Goal: Information Seeking & Learning: Understand process/instructions

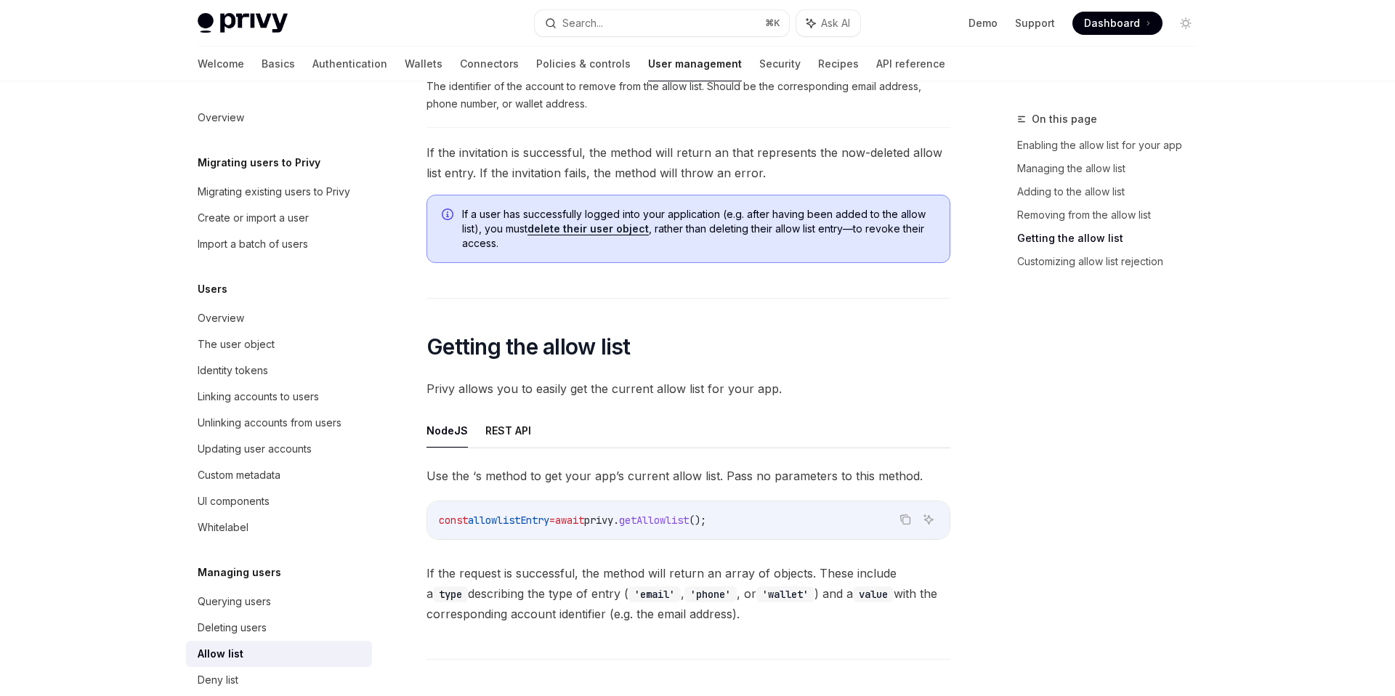
scroll to position [2151, 0]
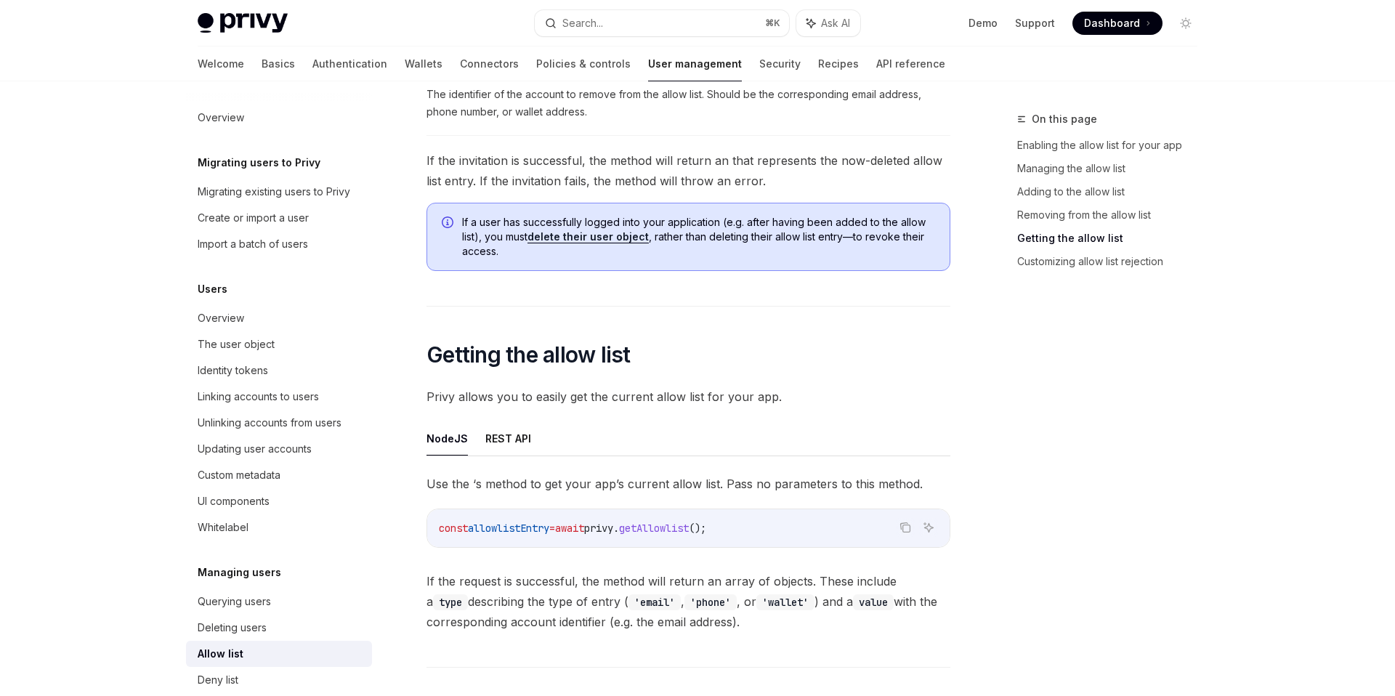
click at [1126, 23] on span "Dashboard" at bounding box center [1112, 23] width 56 height 15
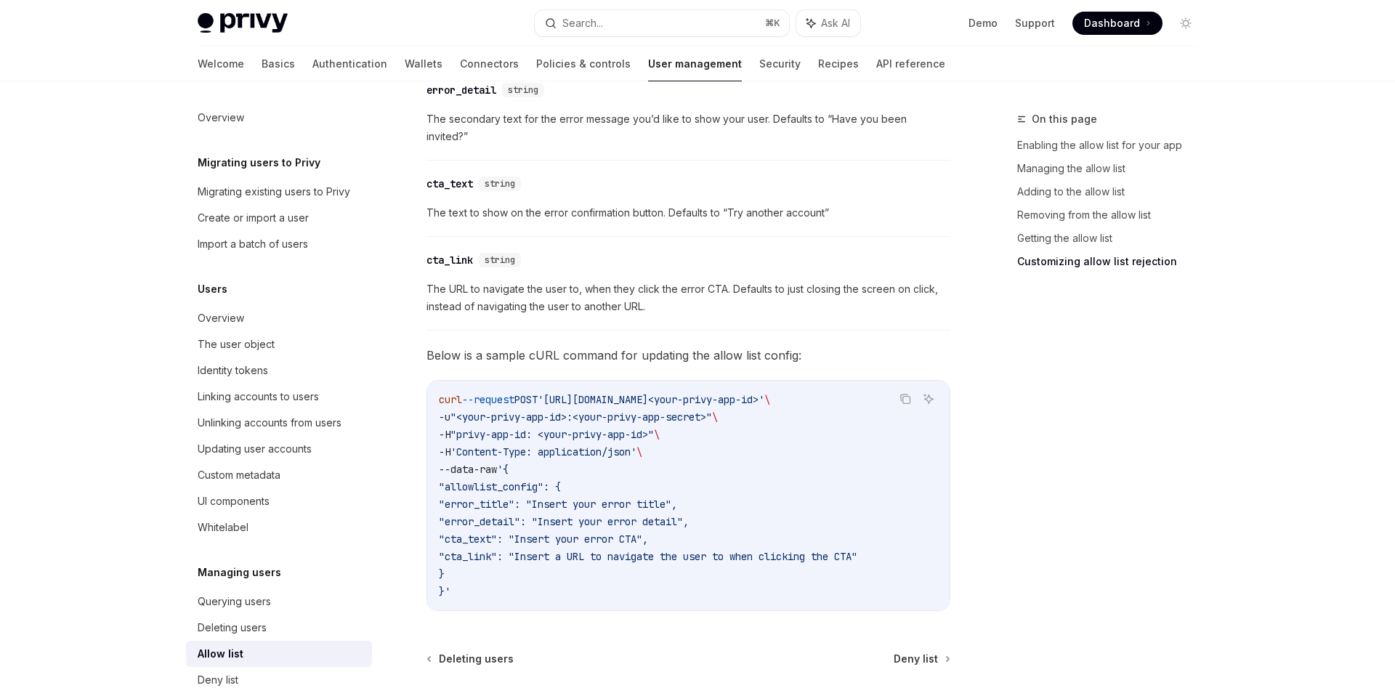
scroll to position [3186, 0]
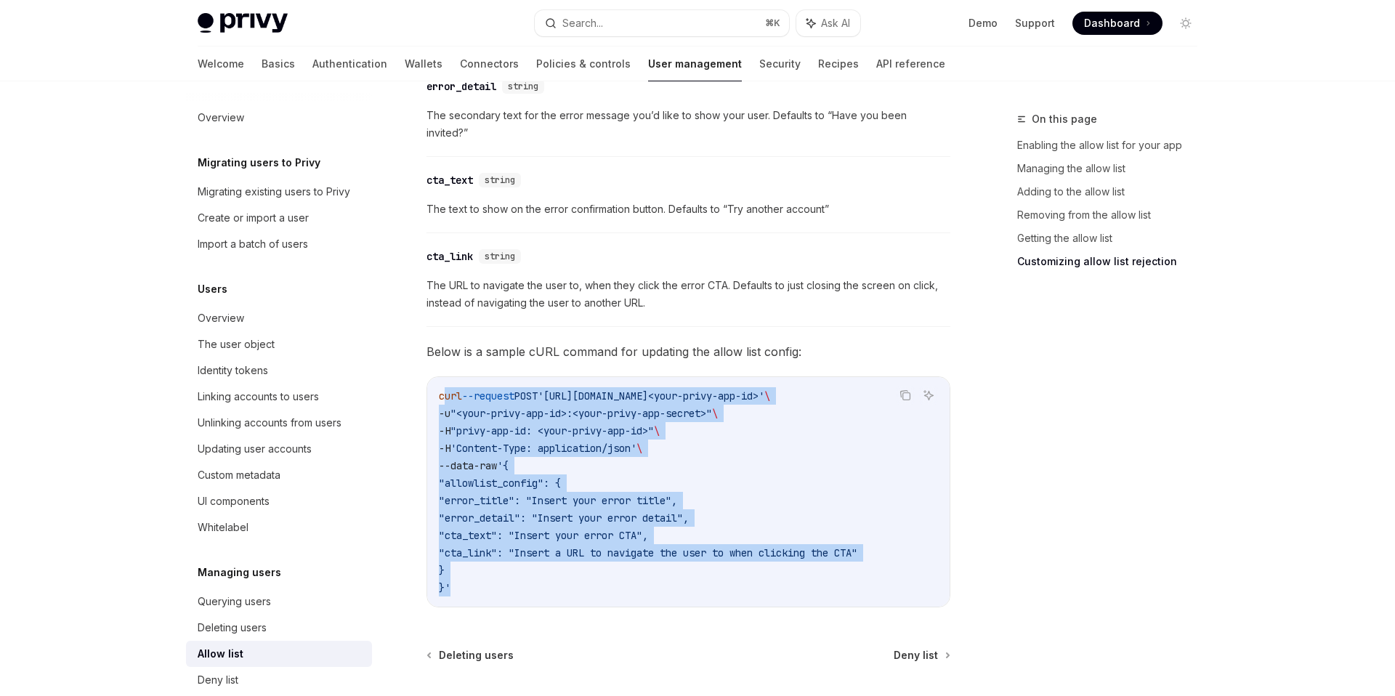
drag, startPoint x: 442, startPoint y: 381, endPoint x: 495, endPoint y: 570, distance: 196.9
click at [495, 570] on code "curl --request POST '[URL][DOMAIN_NAME]<your-privy-app-id>' \ -u "<your-privy-a…" at bounding box center [688, 491] width 499 height 209
click at [498, 566] on code "curl --request POST '[URL][DOMAIN_NAME]<your-privy-app-id>' \ -u "<your-privy-a…" at bounding box center [688, 491] width 499 height 209
drag, startPoint x: 438, startPoint y: 379, endPoint x: 489, endPoint y: 575, distance: 202.0
click at [489, 575] on code "curl --request POST '[URL][DOMAIN_NAME]<your-privy-app-id>' \ -u "<your-privy-a…" at bounding box center [688, 491] width 499 height 209
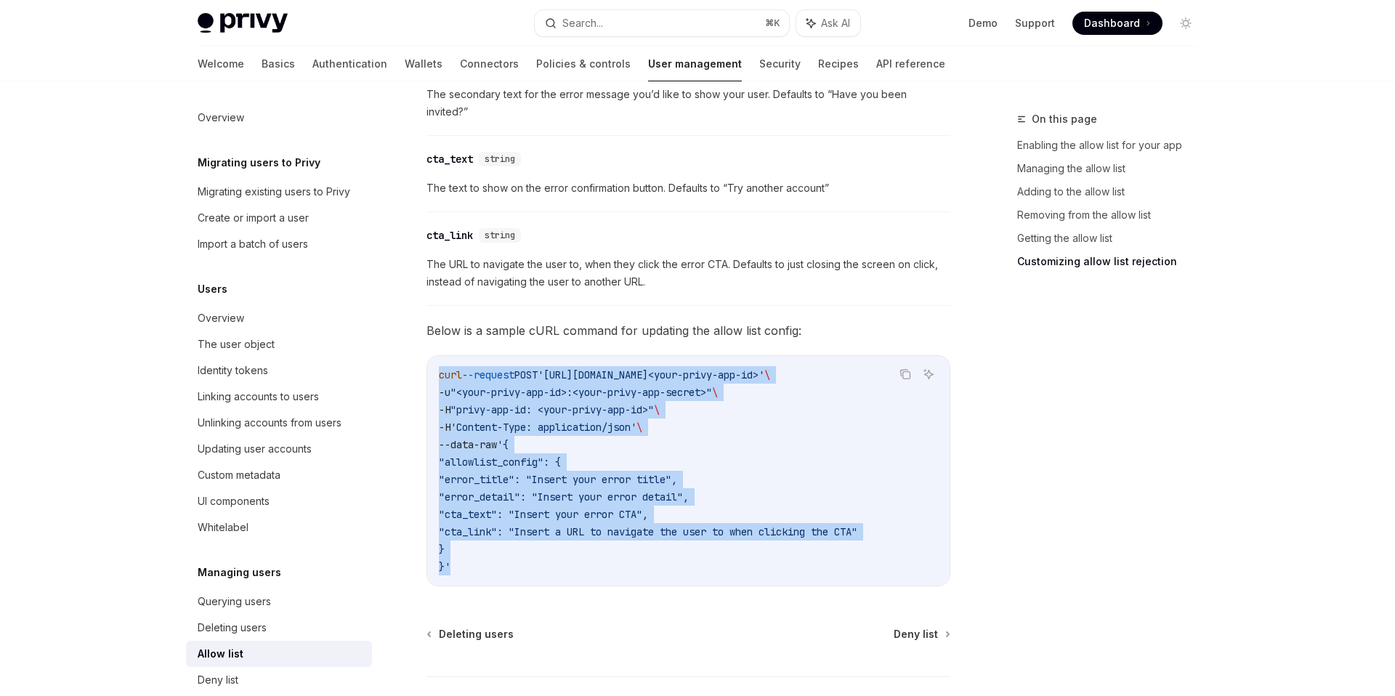
scroll to position [3208, 0]
click at [1105, 21] on span "Dashboard" at bounding box center [1112, 23] width 56 height 15
click at [501, 367] on span "--request" at bounding box center [488, 373] width 52 height 13
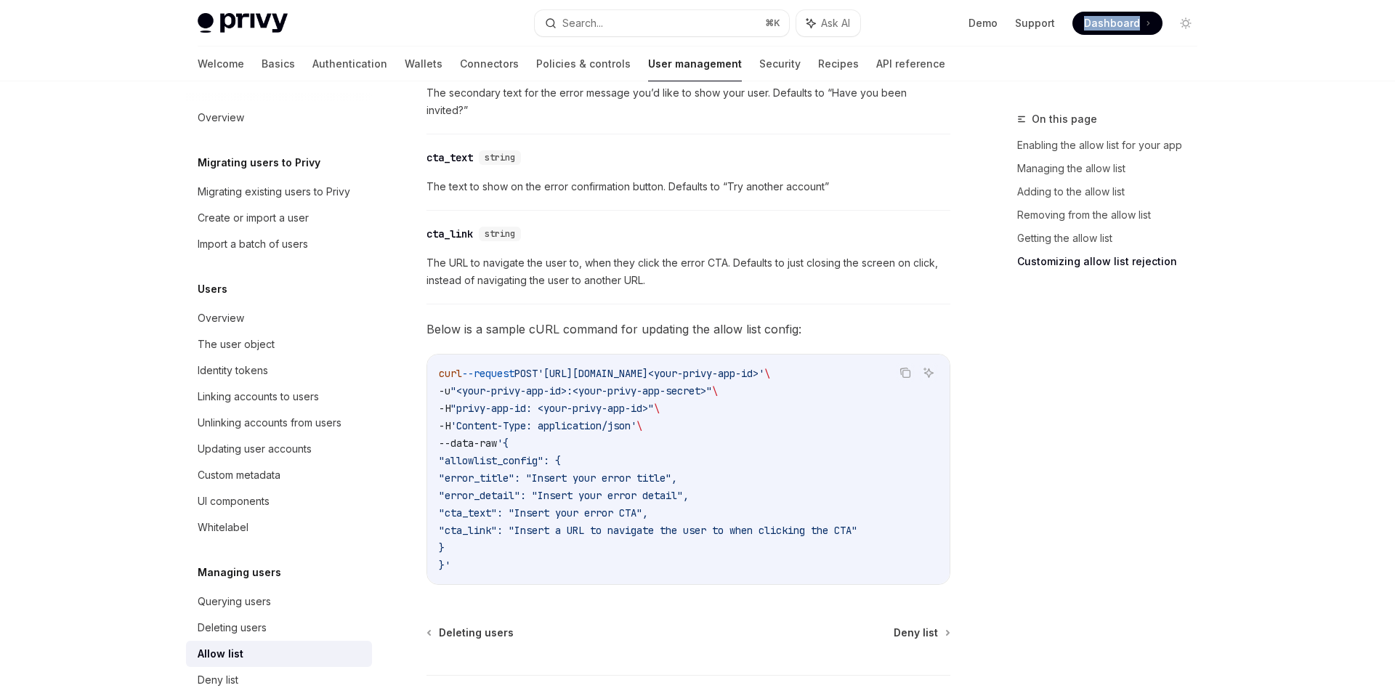
drag, startPoint x: 892, startPoint y: 357, endPoint x: 568, endPoint y: 351, distance: 323.4
click at [568, 367] on span "'[URL][DOMAIN_NAME]<your-privy-app-id>'" at bounding box center [651, 373] width 227 height 13
copy span "[URL][DOMAIN_NAME]<your-privy-app-id>"
click at [907, 367] on icon "Copy the contents from the code block" at bounding box center [906, 373] width 12 height 12
drag, startPoint x: 450, startPoint y: 443, endPoint x: 911, endPoint y: 519, distance: 467.6
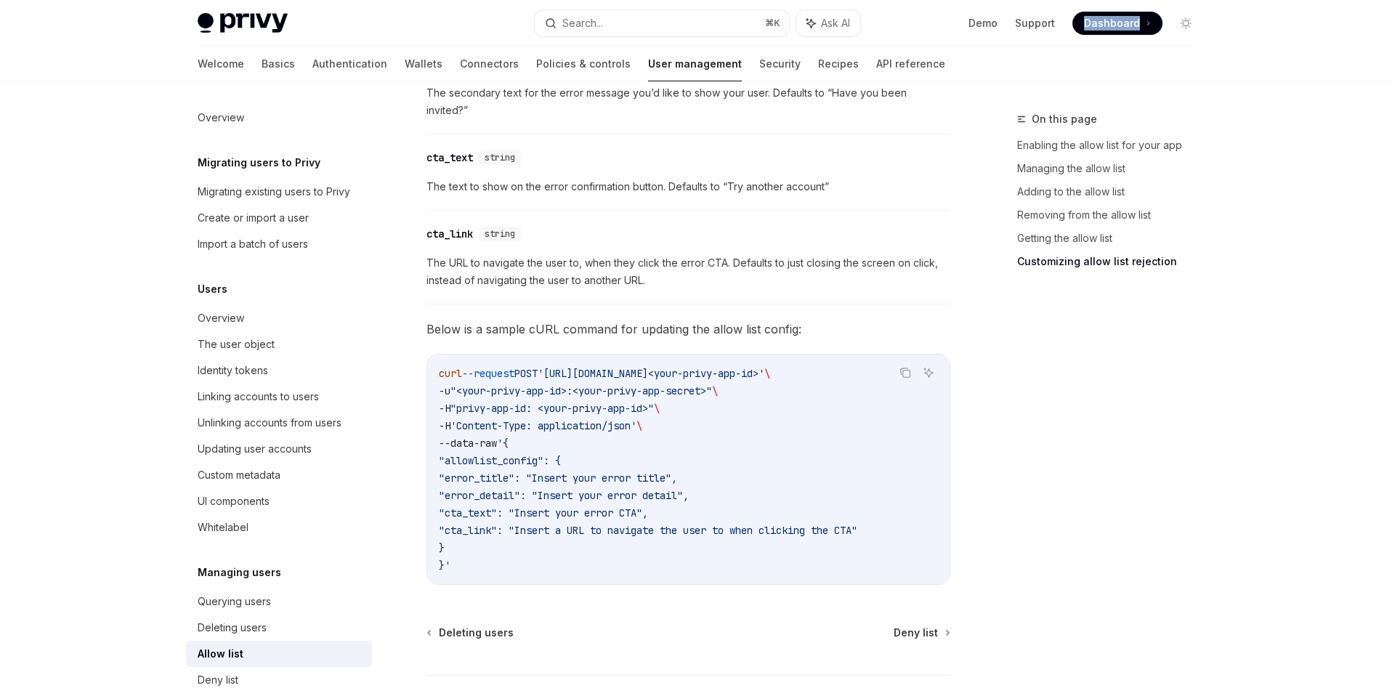
click at [911, 519] on code "curl --request POST '[URL][DOMAIN_NAME]<your-privy-app-id>' \ -u "<your-privy-a…" at bounding box center [688, 469] width 499 height 209
drag, startPoint x: 511, startPoint y: 425, endPoint x: 497, endPoint y: 525, distance: 100.5
click at [496, 525] on code "curl --request POST '[URL][DOMAIN_NAME]<your-privy-app-id>' \ -u "<your-privy-a…" at bounding box center [688, 469] width 499 height 209
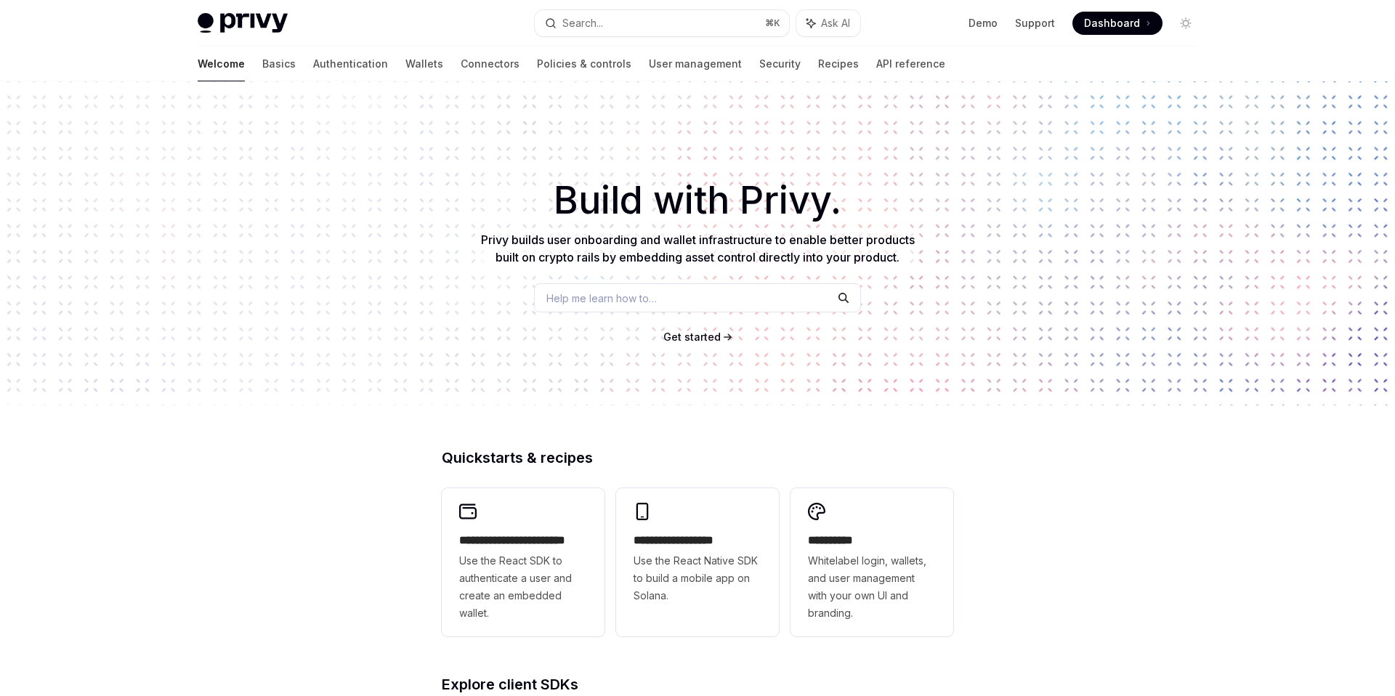
click at [588, 303] on span "Help me learn how to…" at bounding box center [601, 298] width 110 height 15
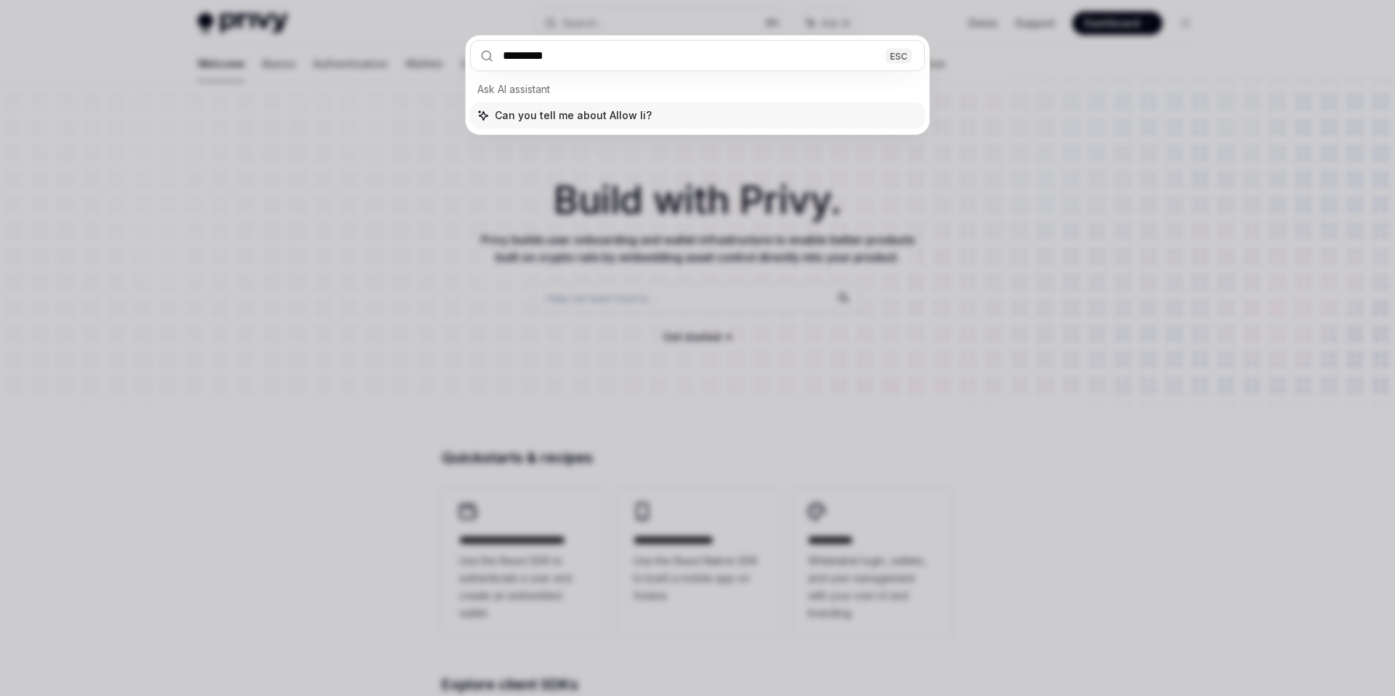
type input "**********"
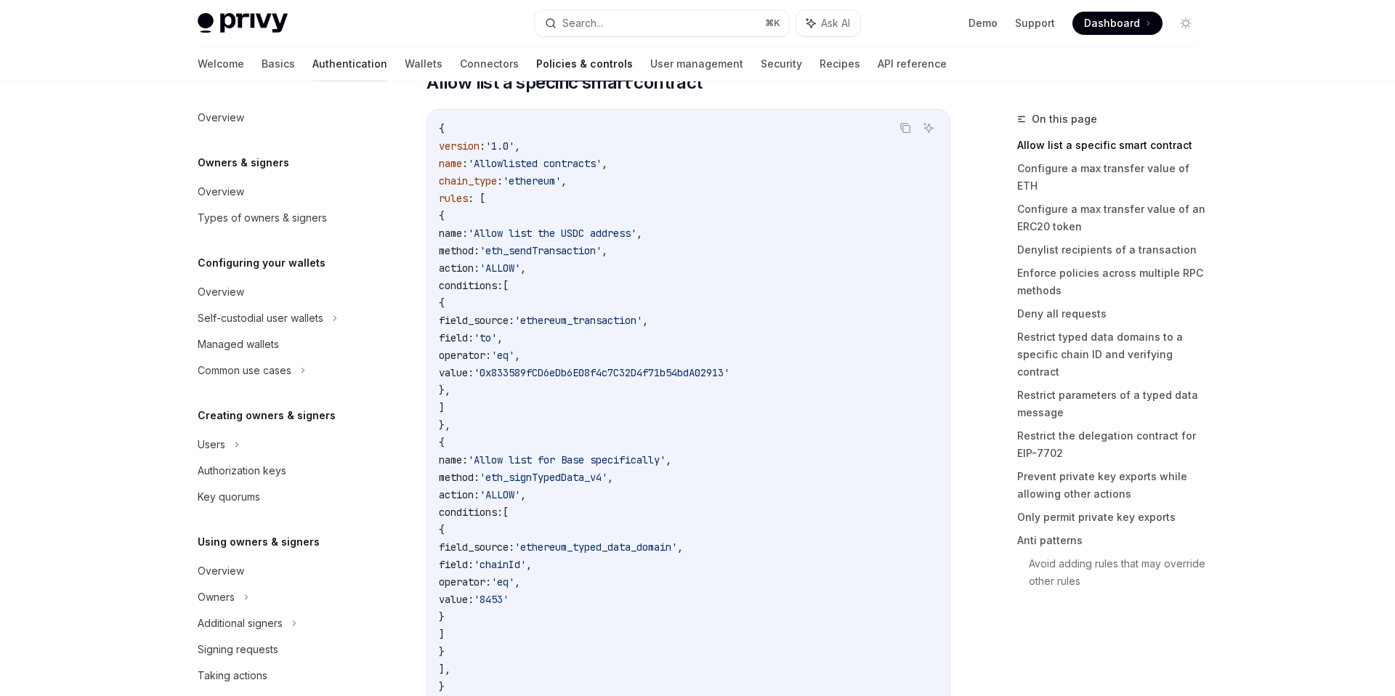
click at [312, 63] on link "Authentication" at bounding box center [349, 64] width 75 height 35
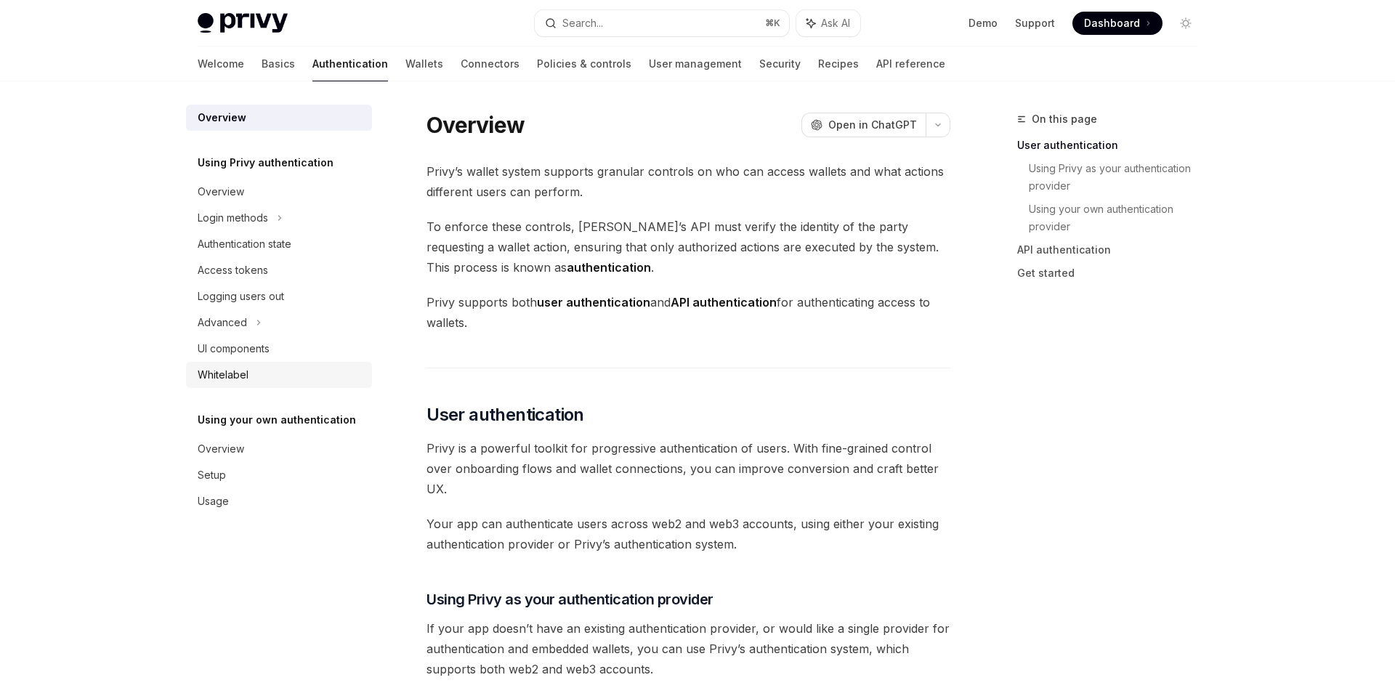
click at [224, 378] on div "Whitelabel" at bounding box center [223, 374] width 51 height 17
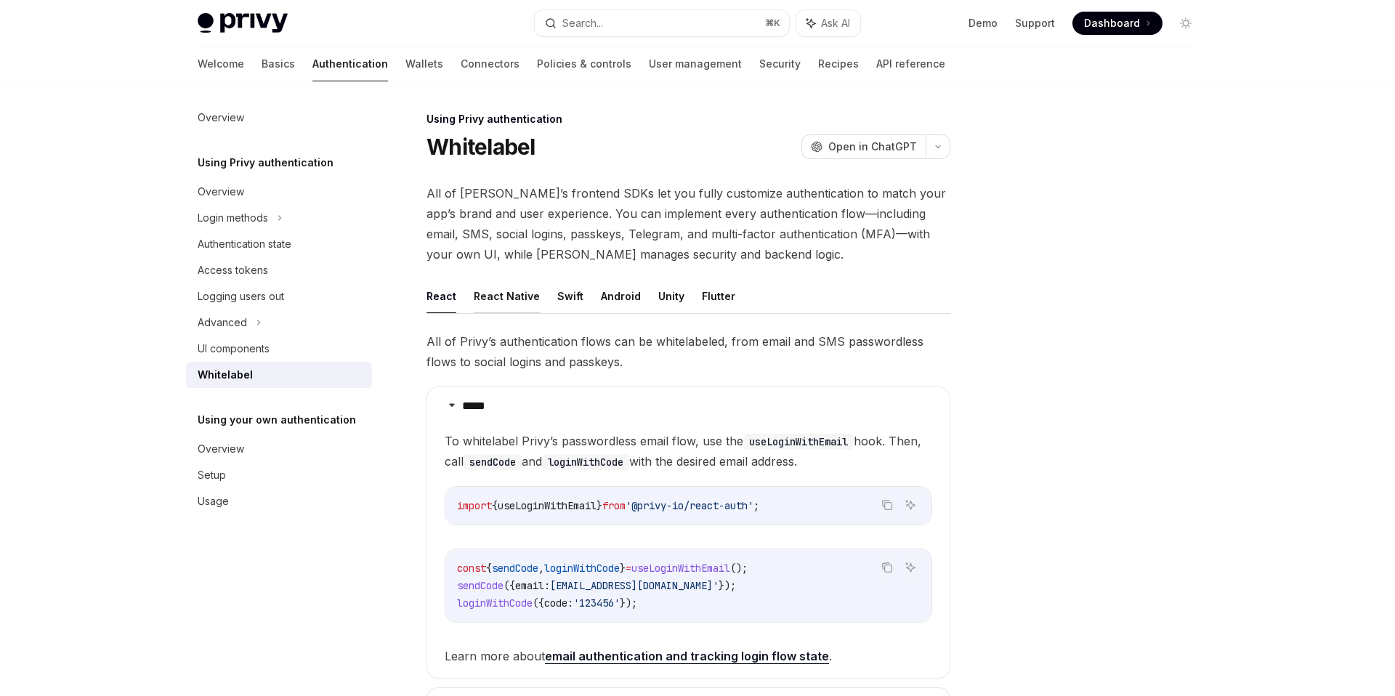
click at [515, 302] on button "React Native" at bounding box center [507, 296] width 66 height 34
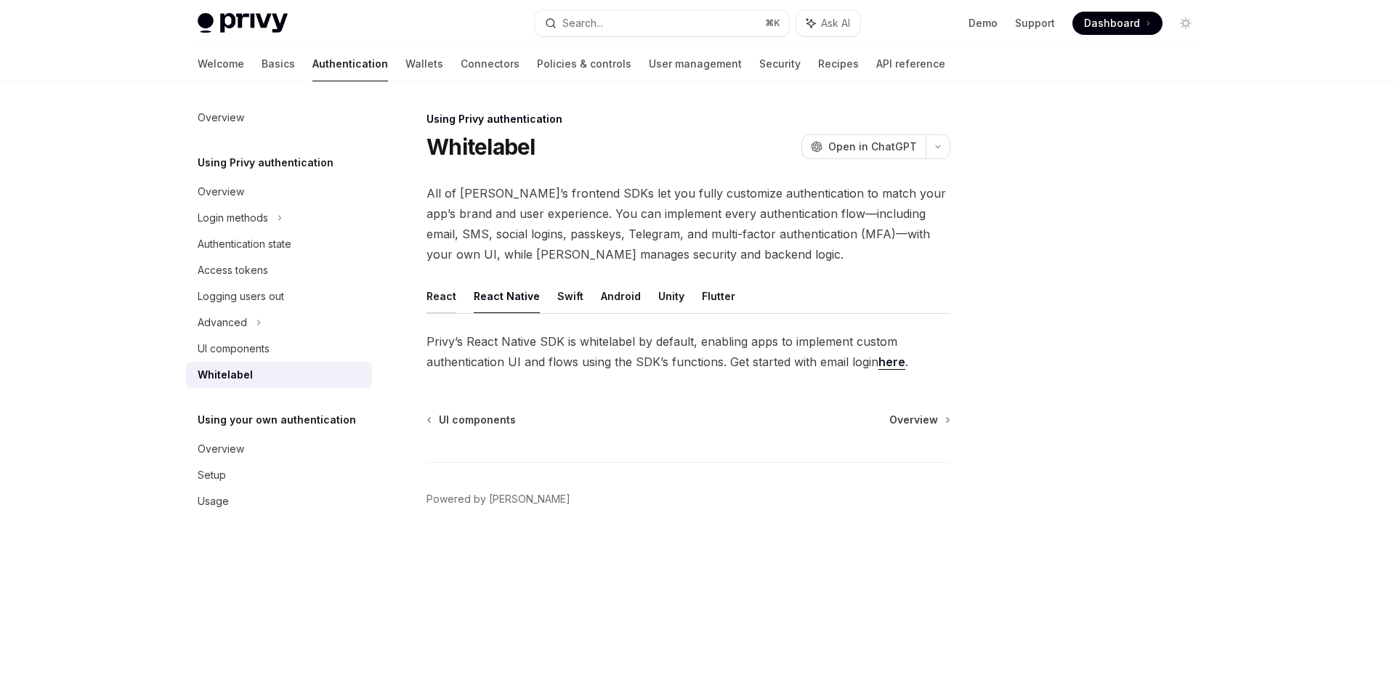
click at [439, 299] on button "React" at bounding box center [442, 296] width 30 height 34
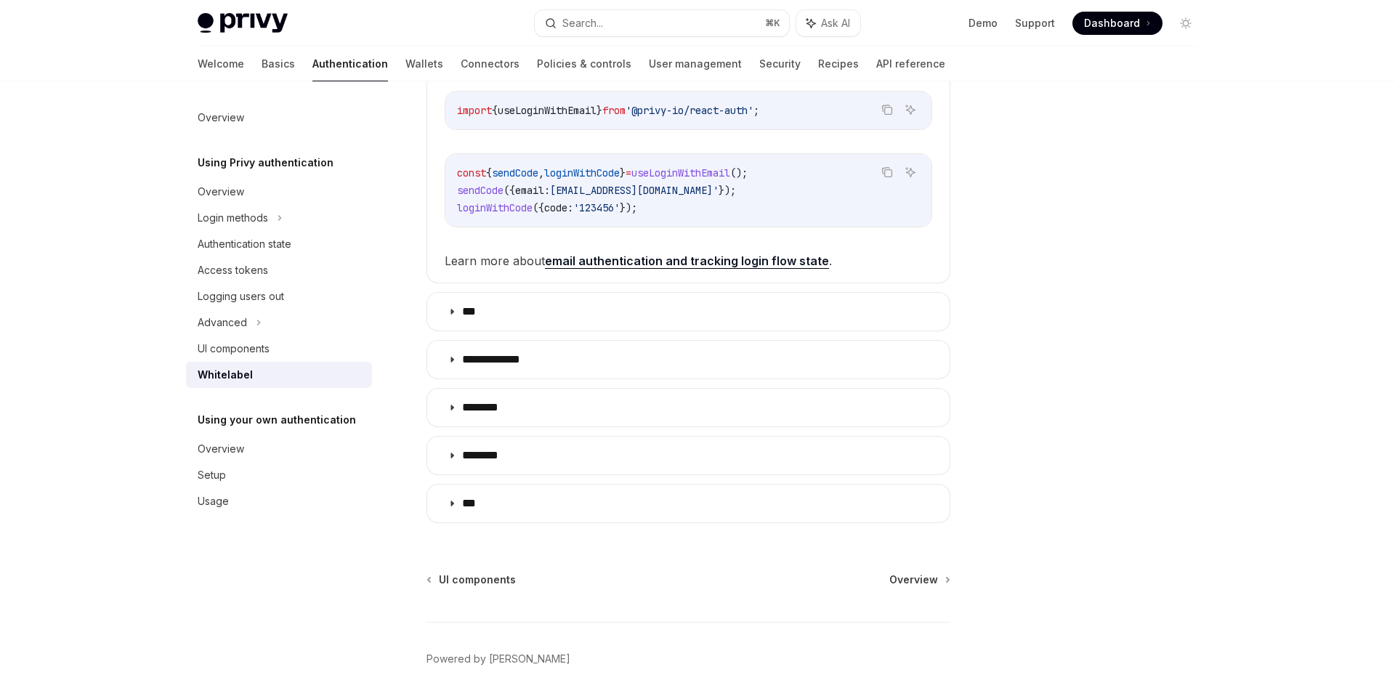
scroll to position [397, 0]
click at [235, 324] on div "Advanced" at bounding box center [222, 322] width 49 height 17
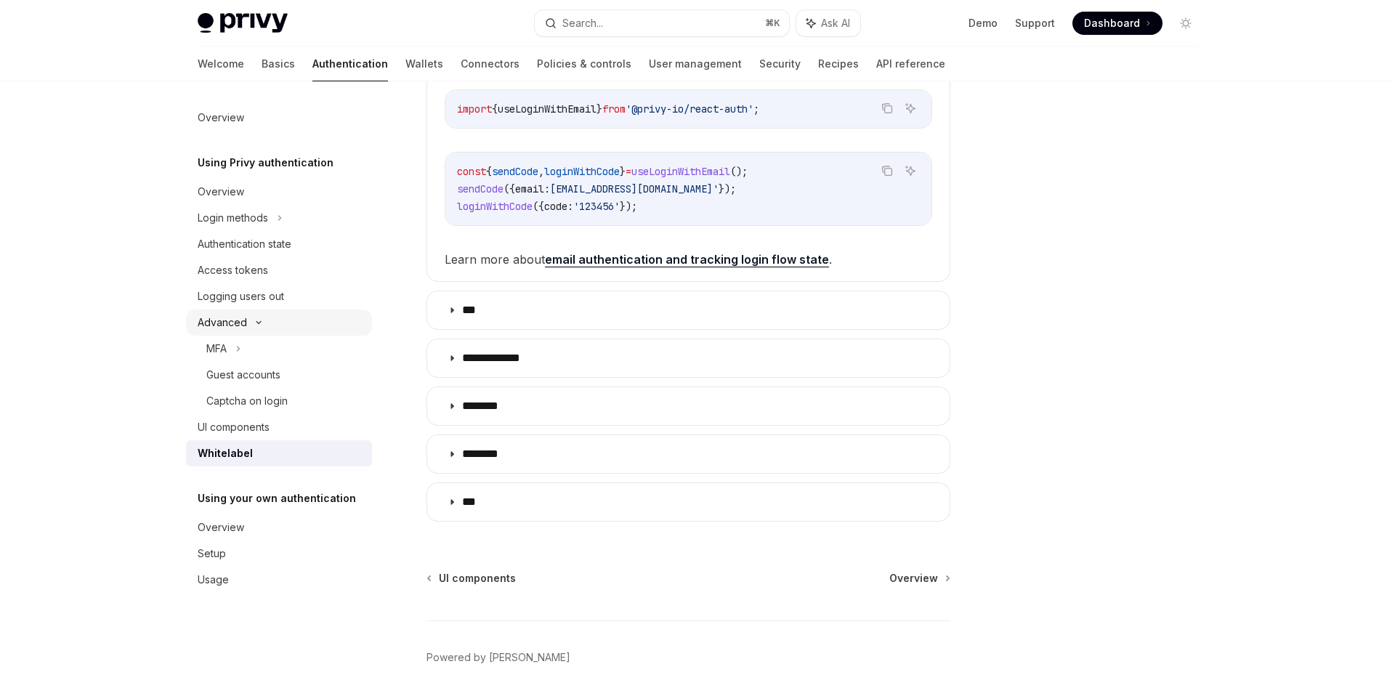
click at [235, 324] on div "Advanced" at bounding box center [222, 322] width 49 height 17
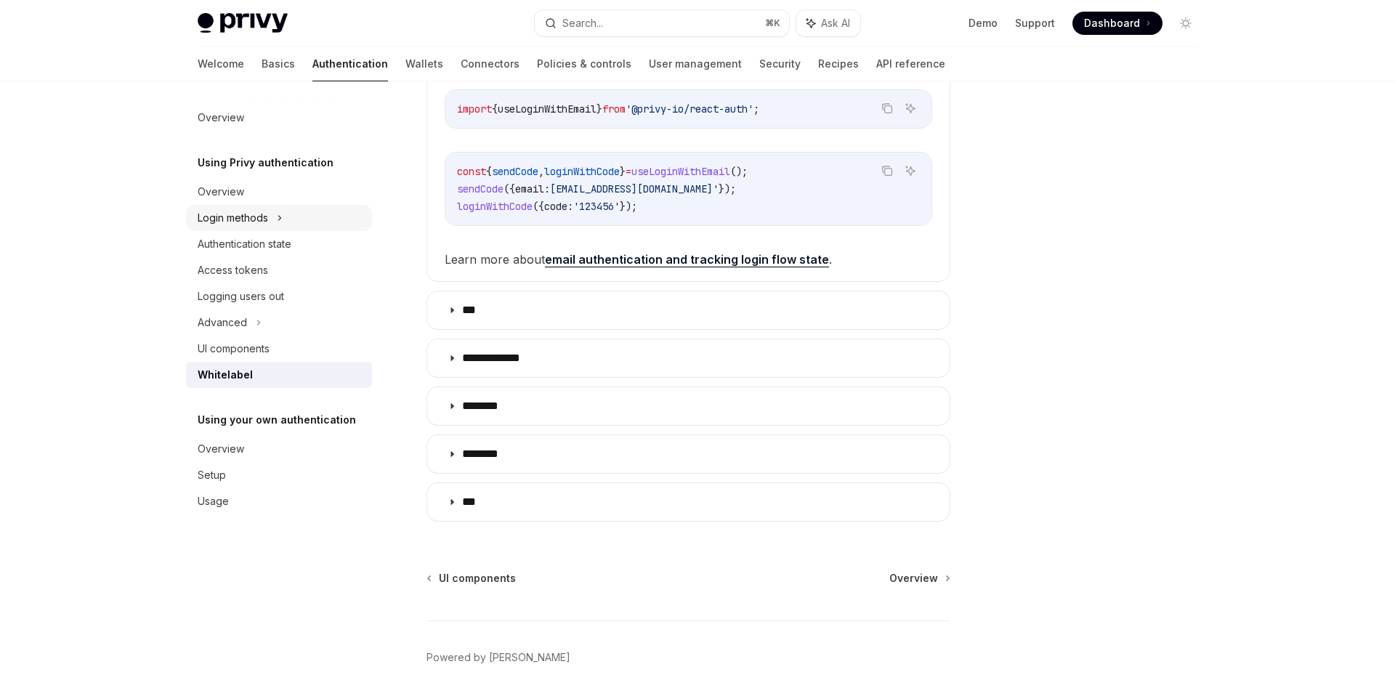
click at [241, 222] on div "Login methods" at bounding box center [233, 217] width 70 height 17
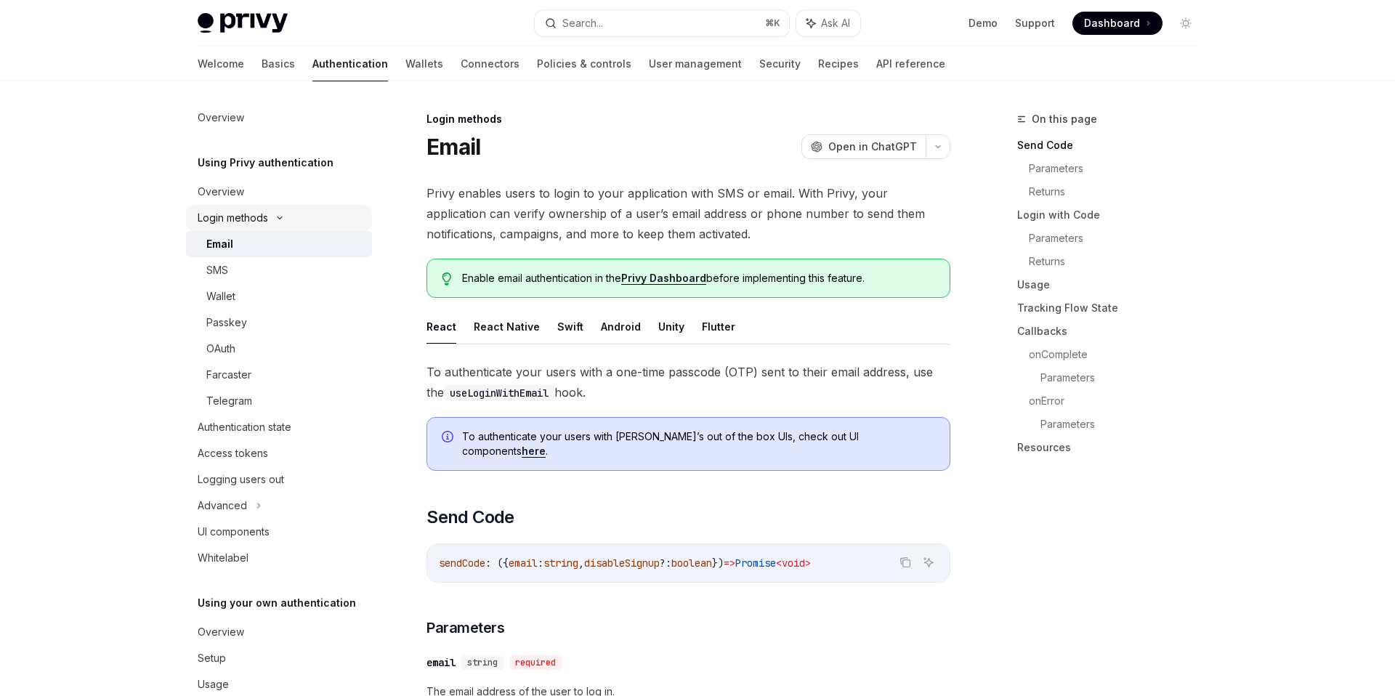
click at [241, 222] on div "Login methods" at bounding box center [233, 217] width 70 height 17
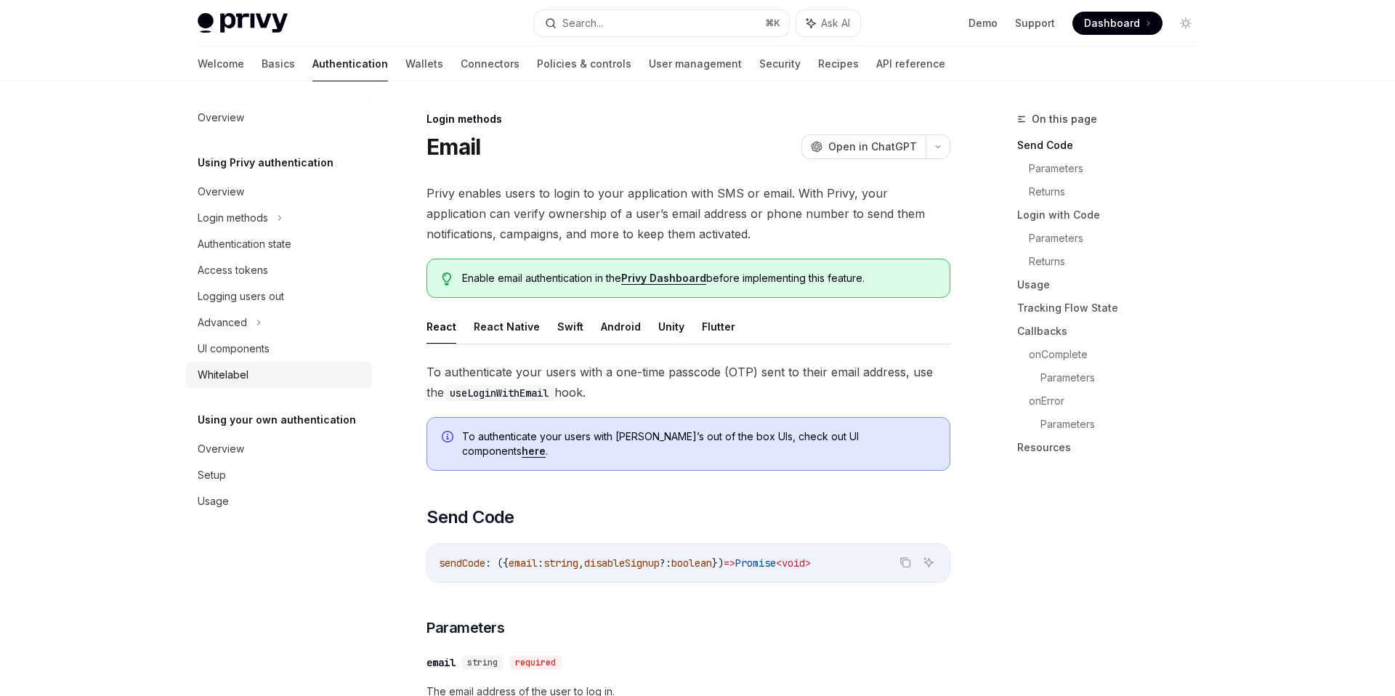
click at [233, 381] on div "Whitelabel" at bounding box center [223, 374] width 51 height 17
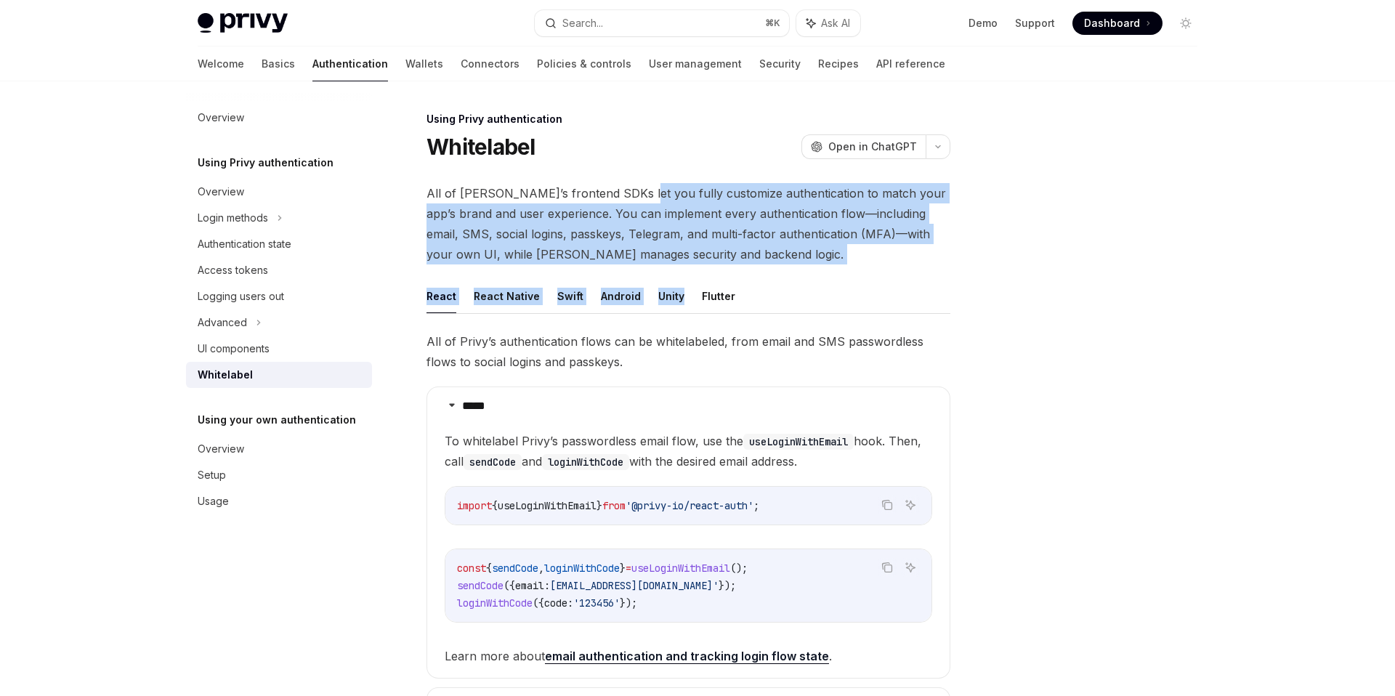
drag, startPoint x: 625, startPoint y: 197, endPoint x: 828, endPoint y: 265, distance: 213.9
click at [828, 265] on div "All of Privy’s frontend SDKs let you fully customize authentication to match yo…" at bounding box center [689, 555] width 524 height 744
click at [537, 64] on link "Policies & controls" at bounding box center [584, 64] width 94 height 35
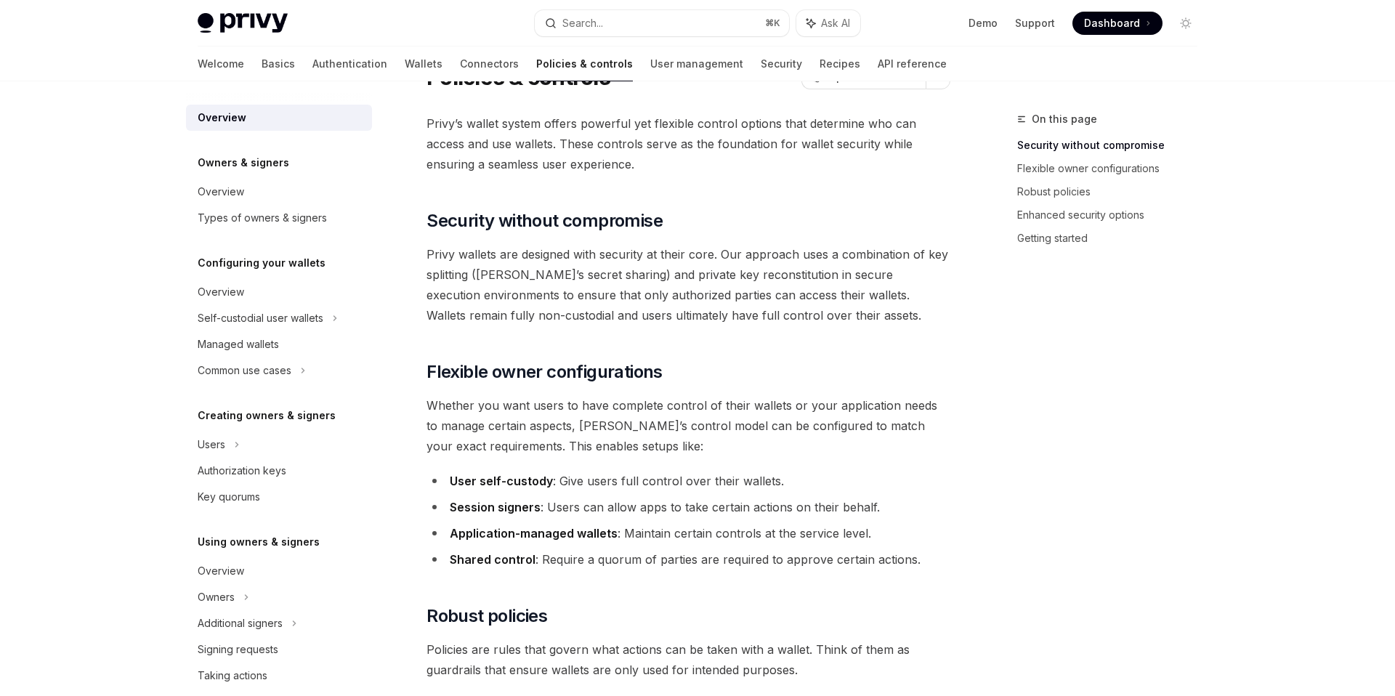
scroll to position [44, 0]
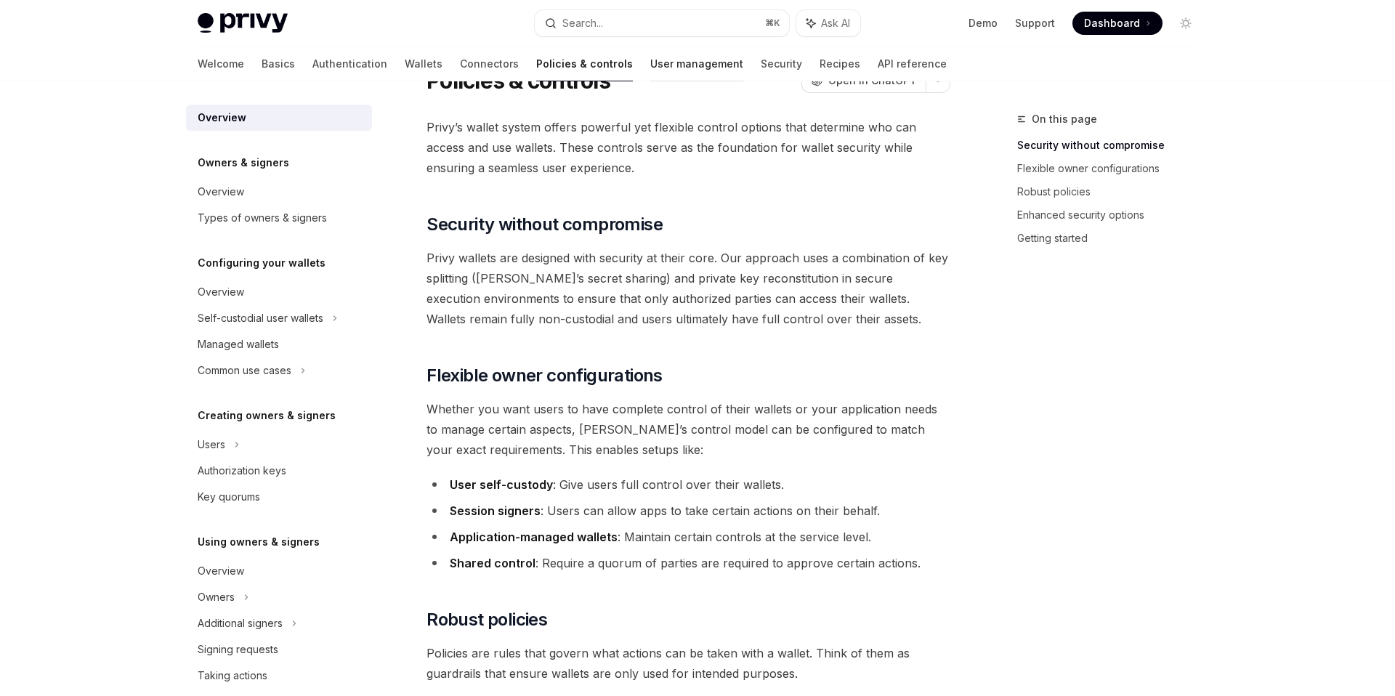
click at [650, 63] on link "User management" at bounding box center [696, 64] width 93 height 35
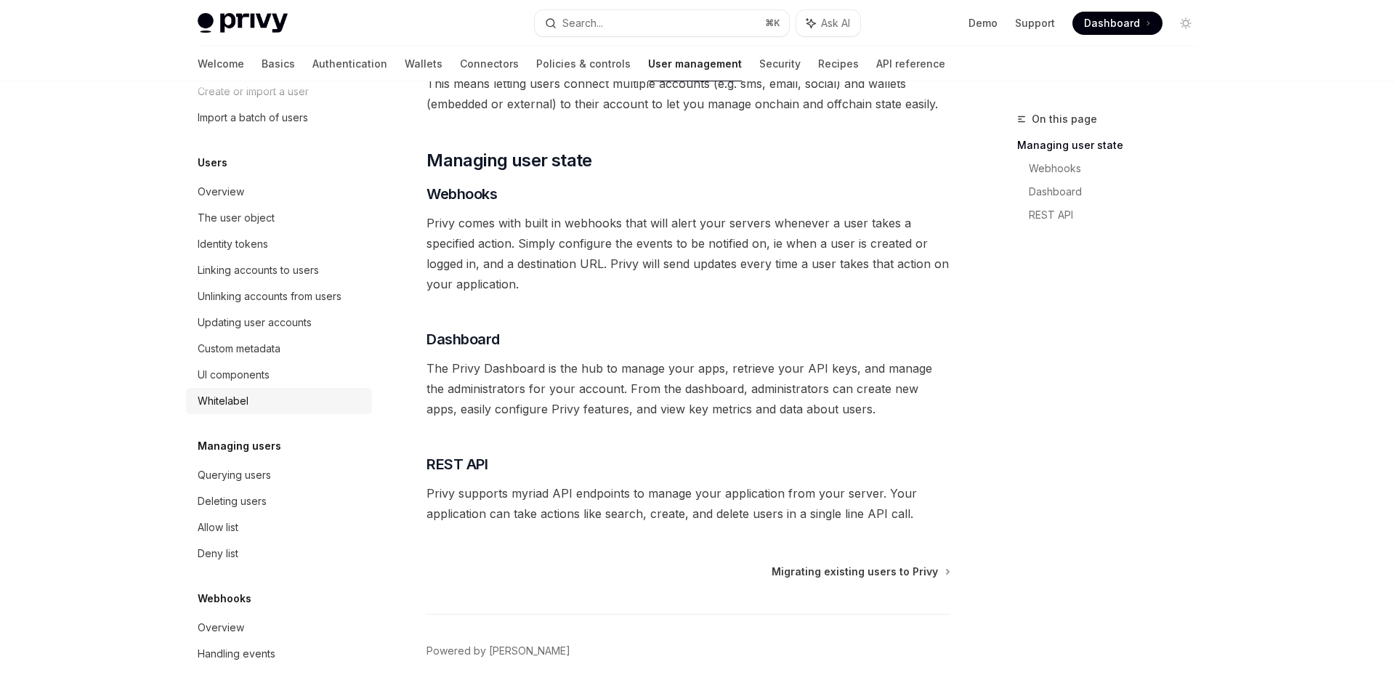
scroll to position [166, 0]
click at [233, 533] on div "Allow list" at bounding box center [218, 527] width 41 height 17
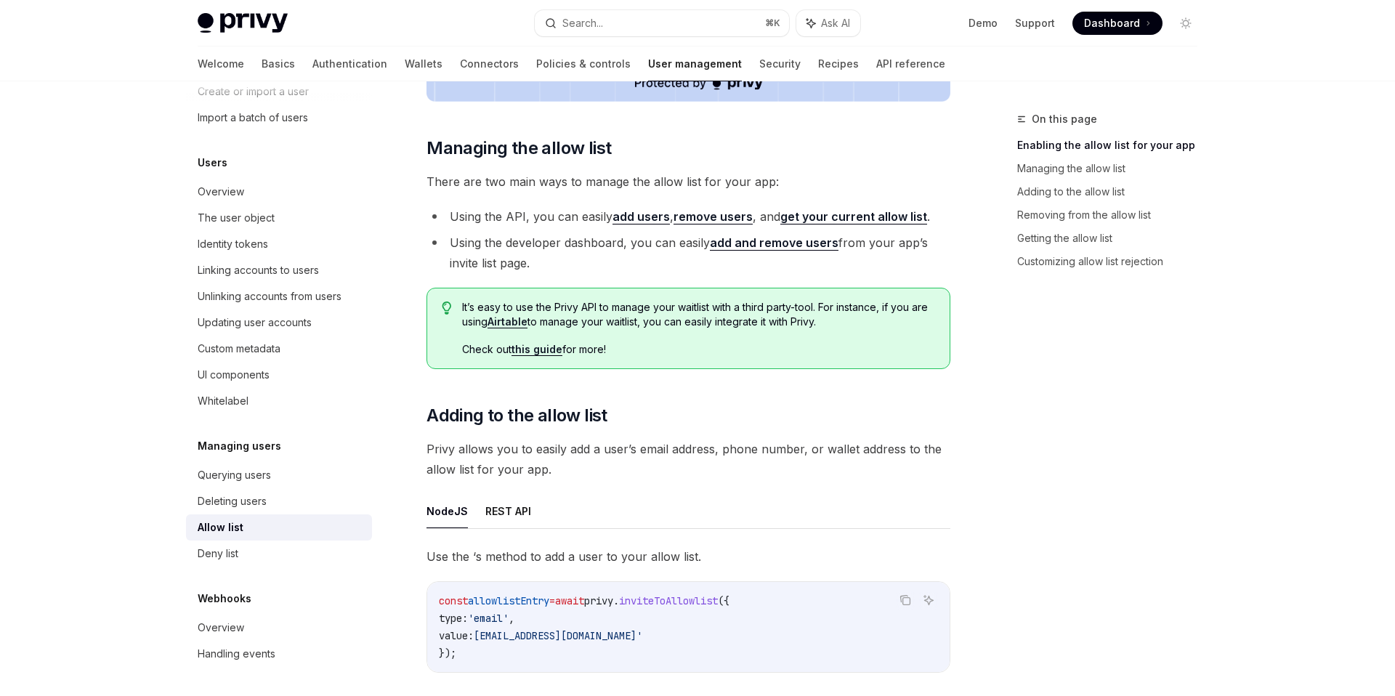
scroll to position [810, 0]
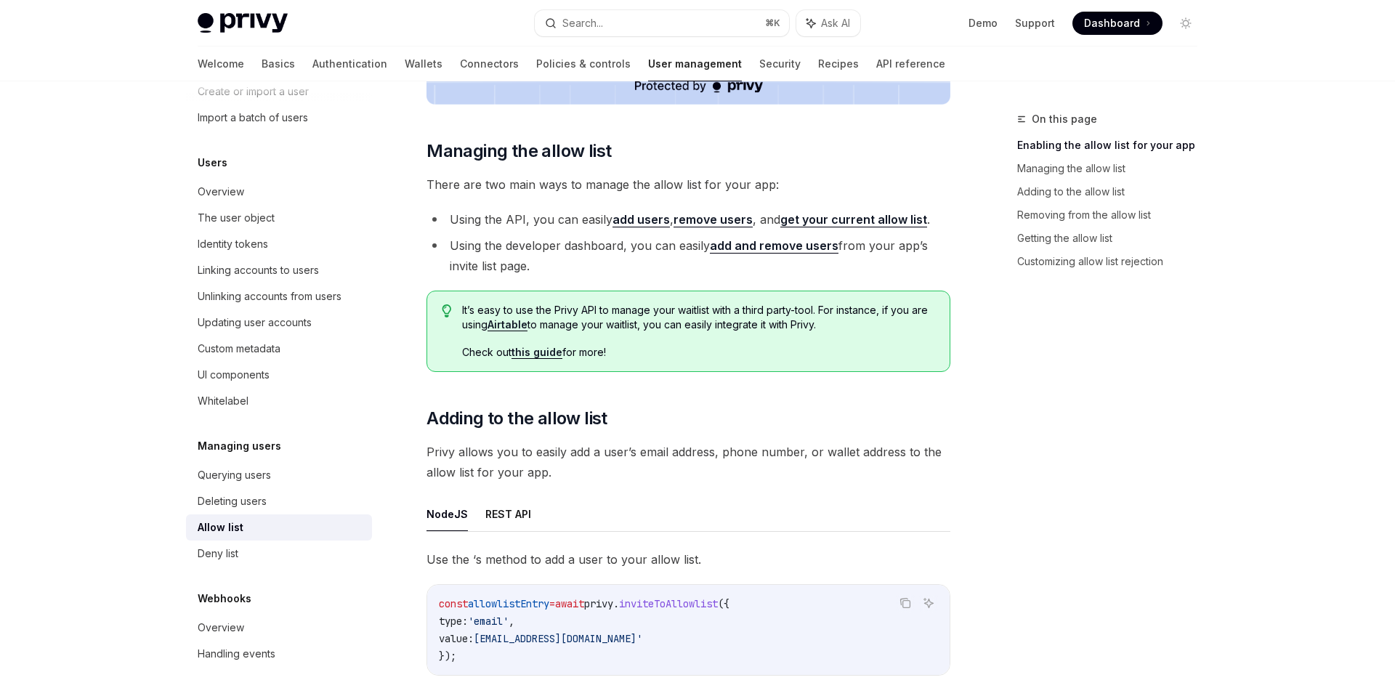
click at [532, 350] on link "this guide" at bounding box center [537, 352] width 51 height 13
type textarea "*"
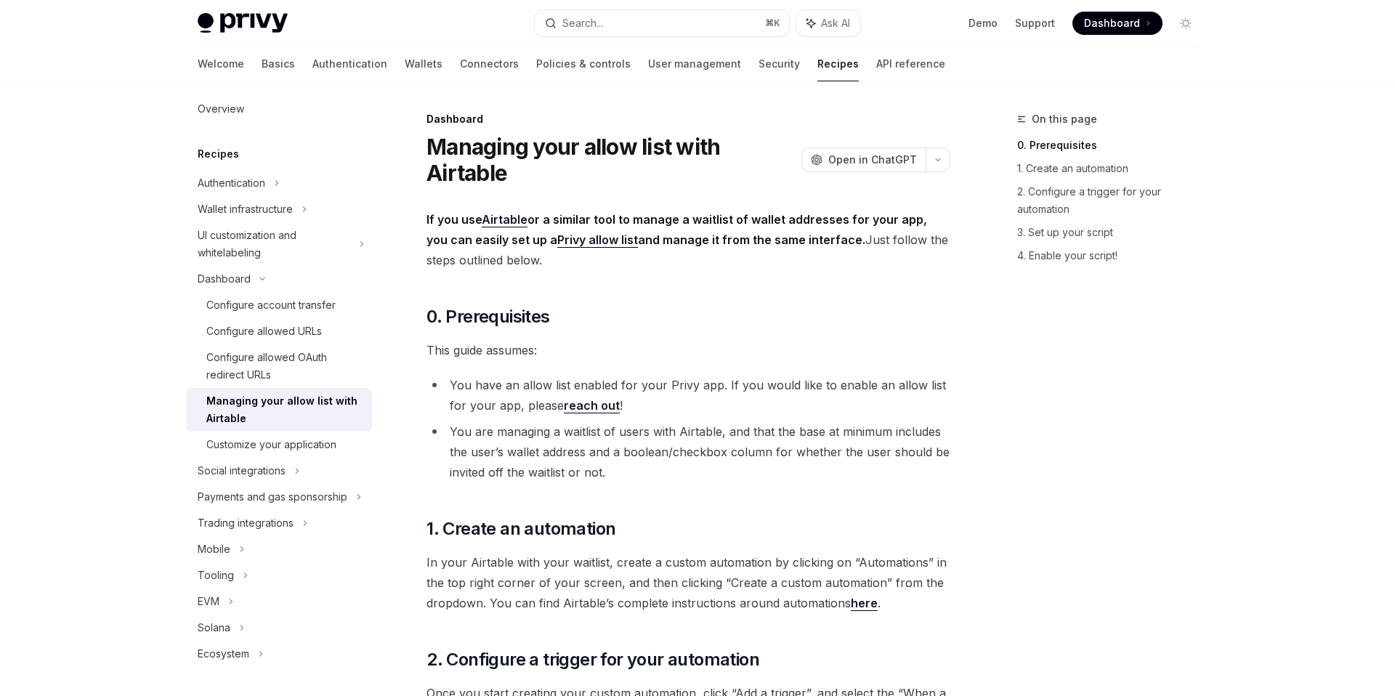
click at [1113, 23] on span "Dashboard" at bounding box center [1112, 23] width 56 height 15
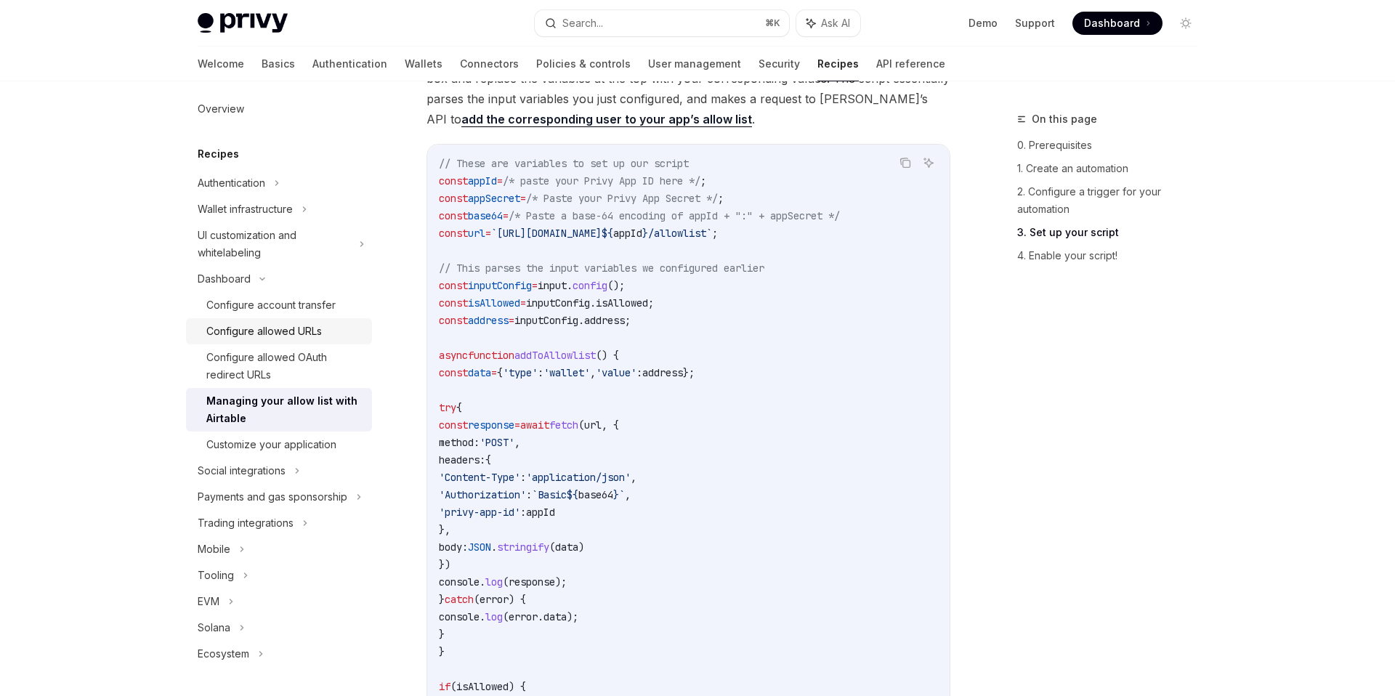
scroll to position [1086, 0]
click at [283, 451] on div "Customize your application" at bounding box center [271, 444] width 130 height 17
type textarea "*"
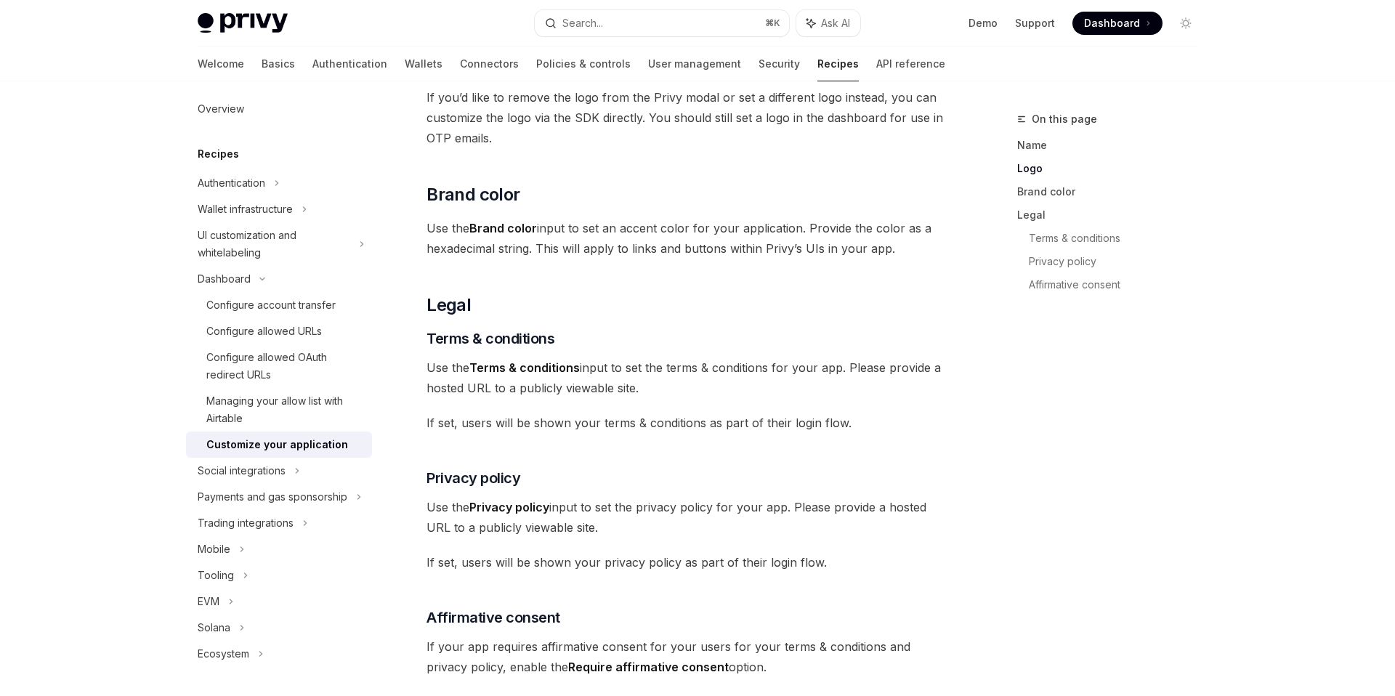
scroll to position [489, 0]
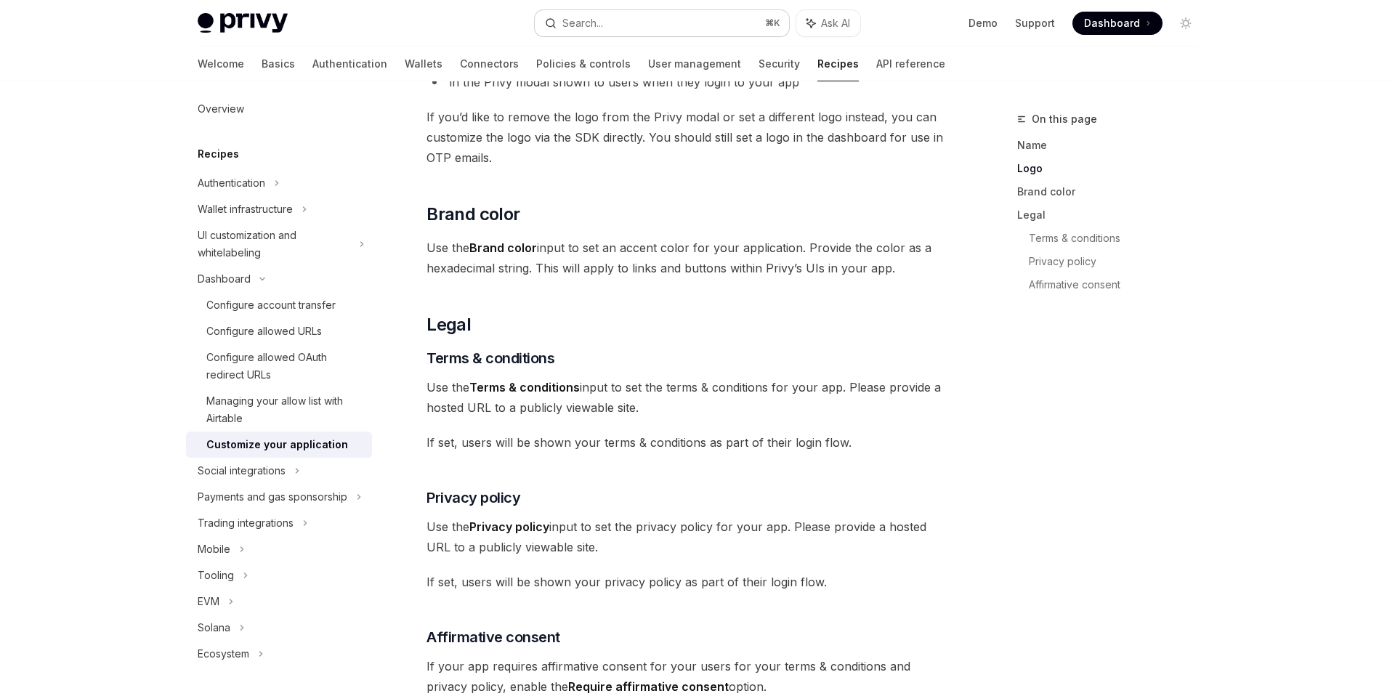
click at [589, 19] on div "Search..." at bounding box center [582, 23] width 41 height 17
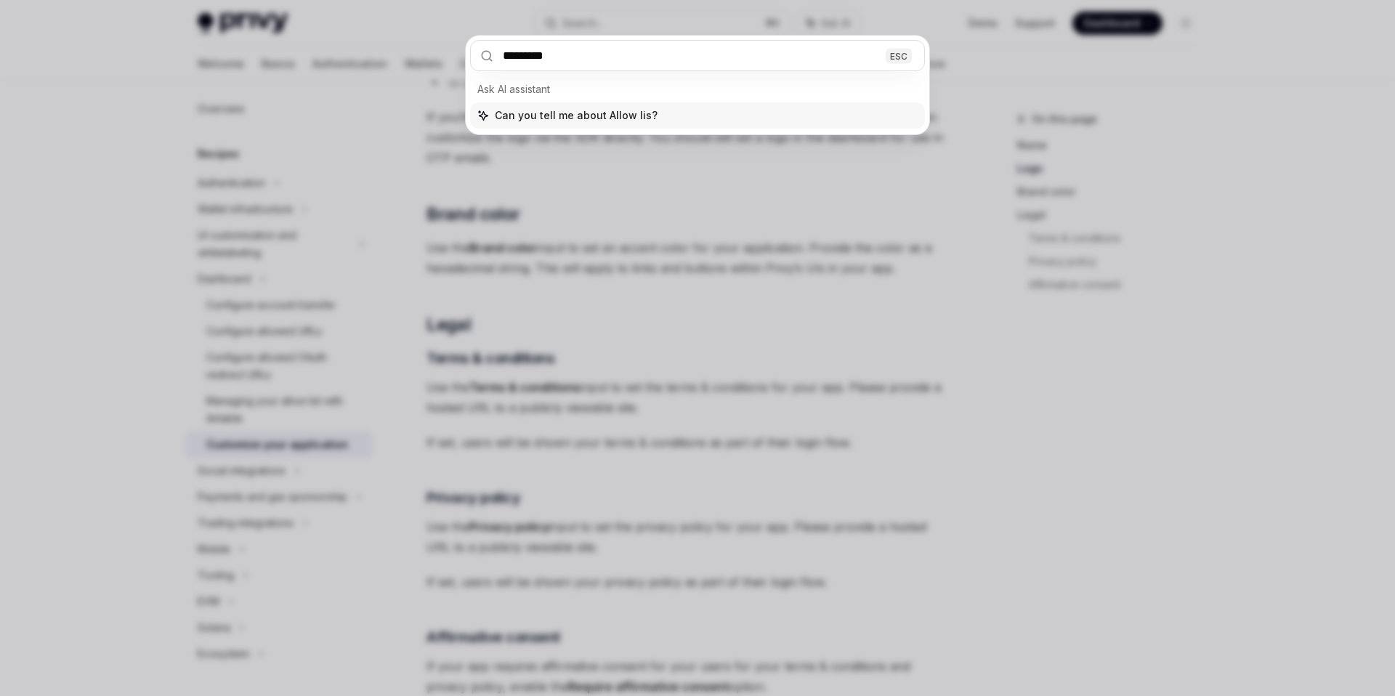
type input "**********"
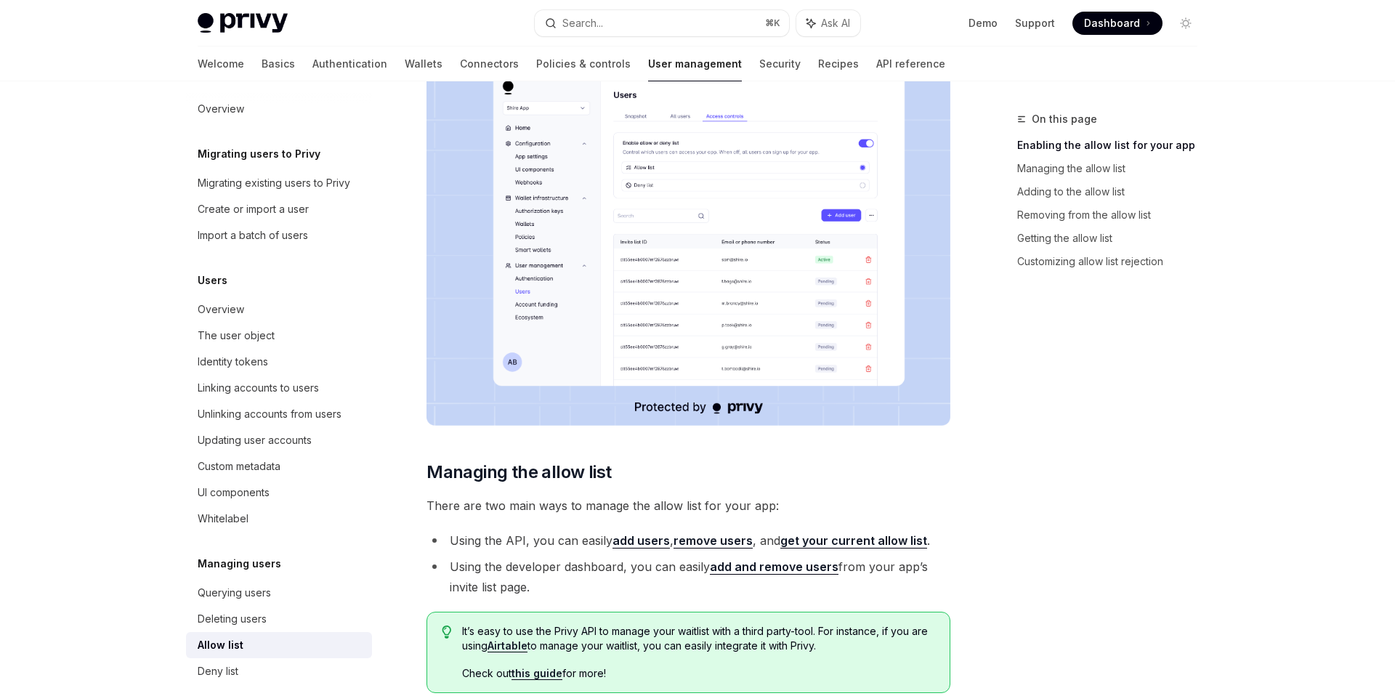
type textarea "*"
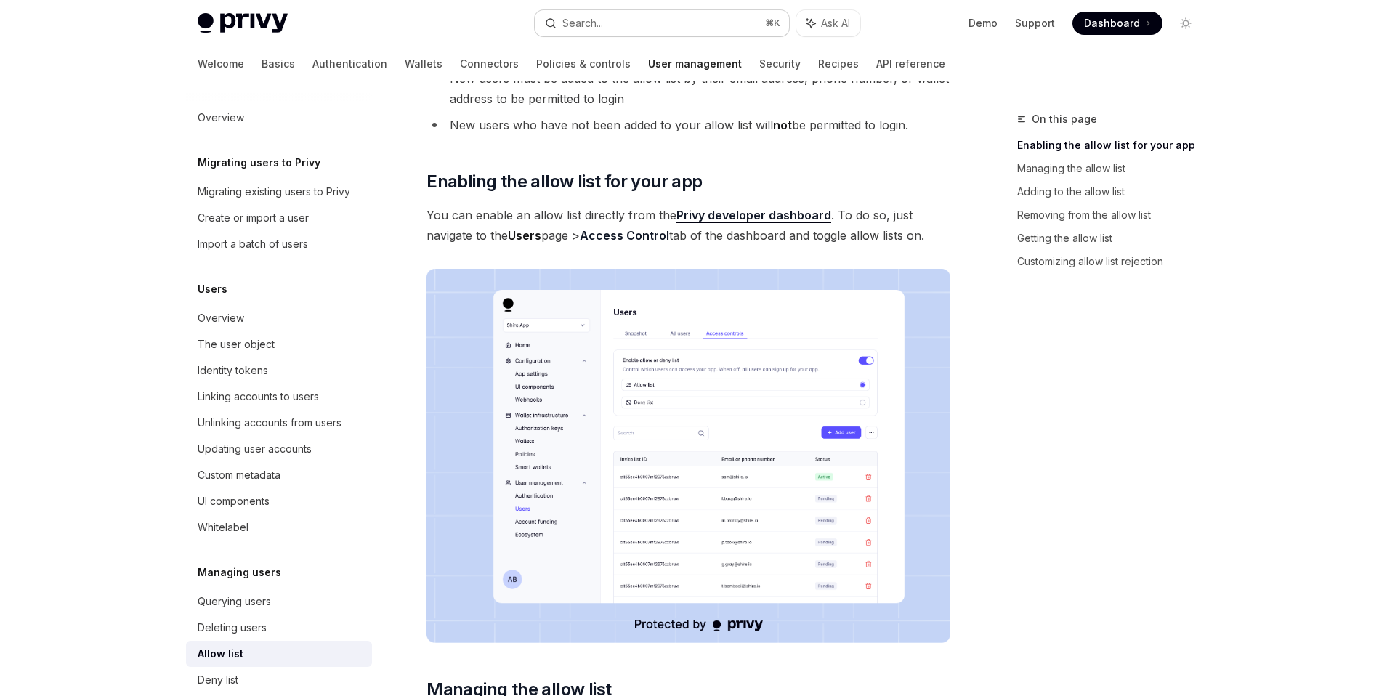
click at [609, 18] on button "Search... ⌘ K" at bounding box center [662, 23] width 254 height 26
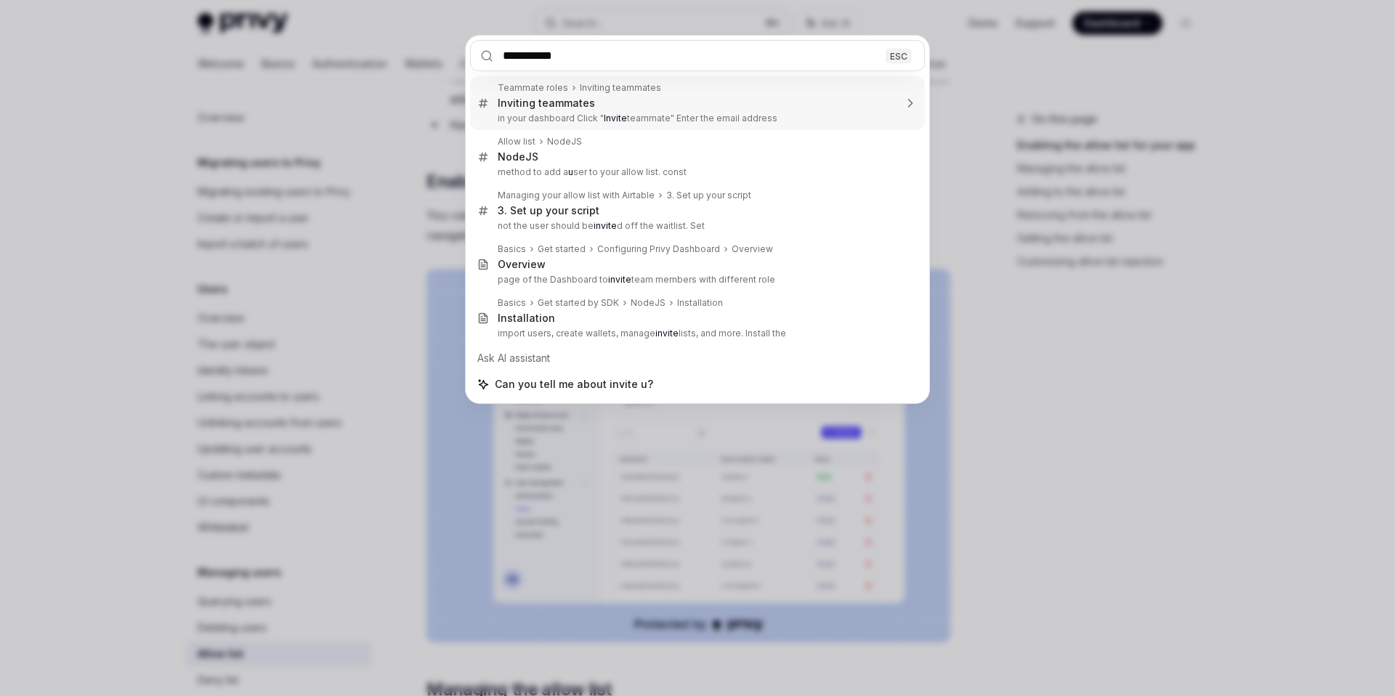
type input "**********"
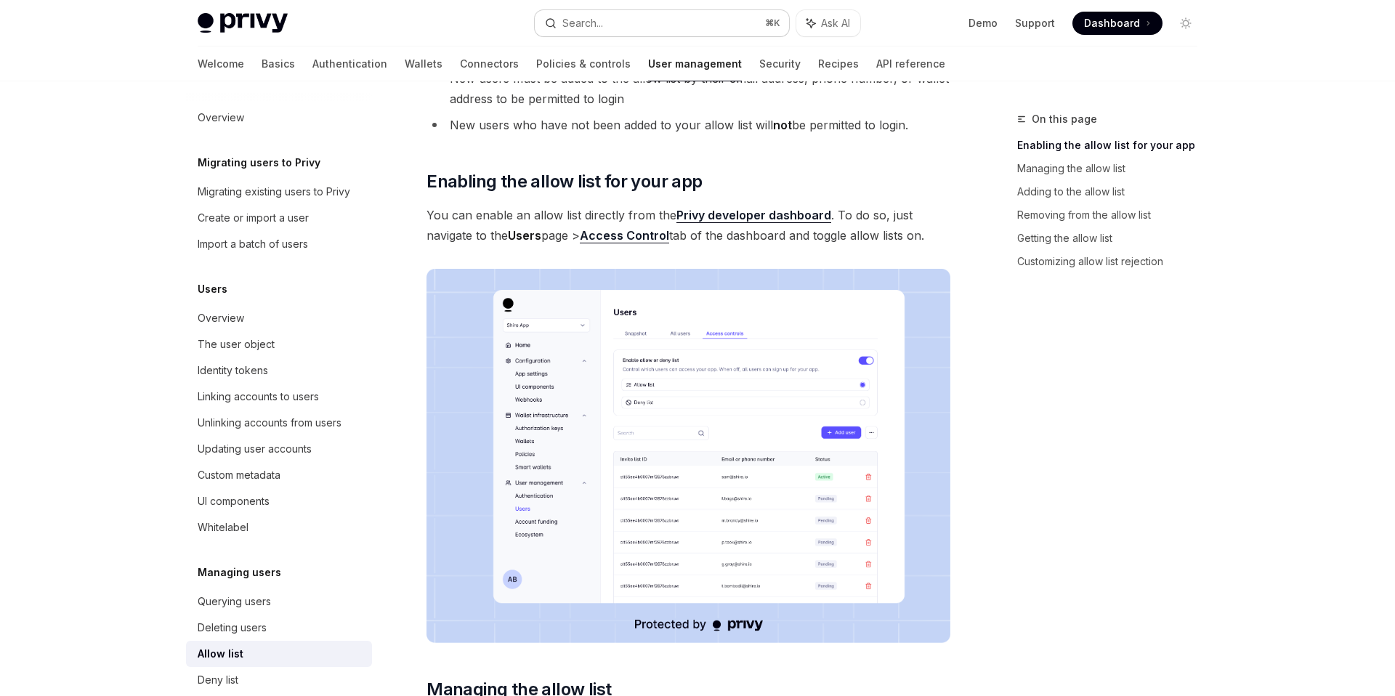
type textarea "*"
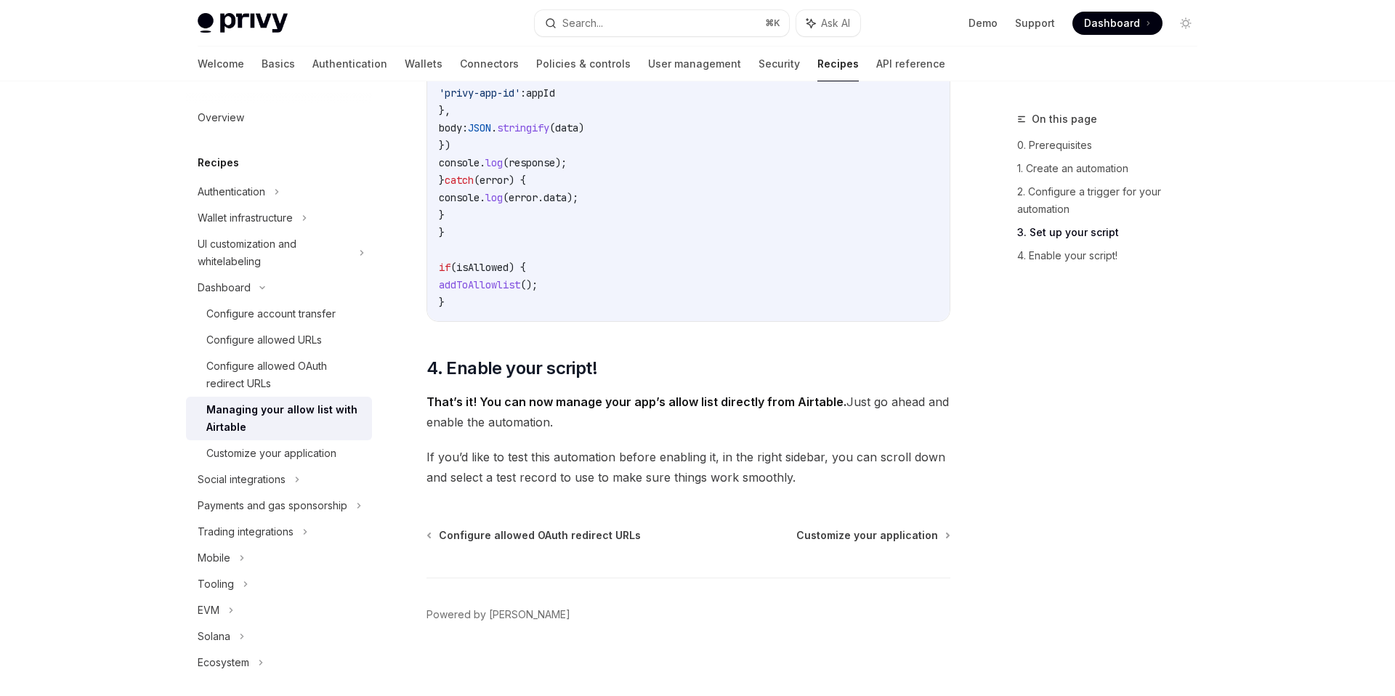
scroll to position [1515, 0]
